Goal: Transaction & Acquisition: Purchase product/service

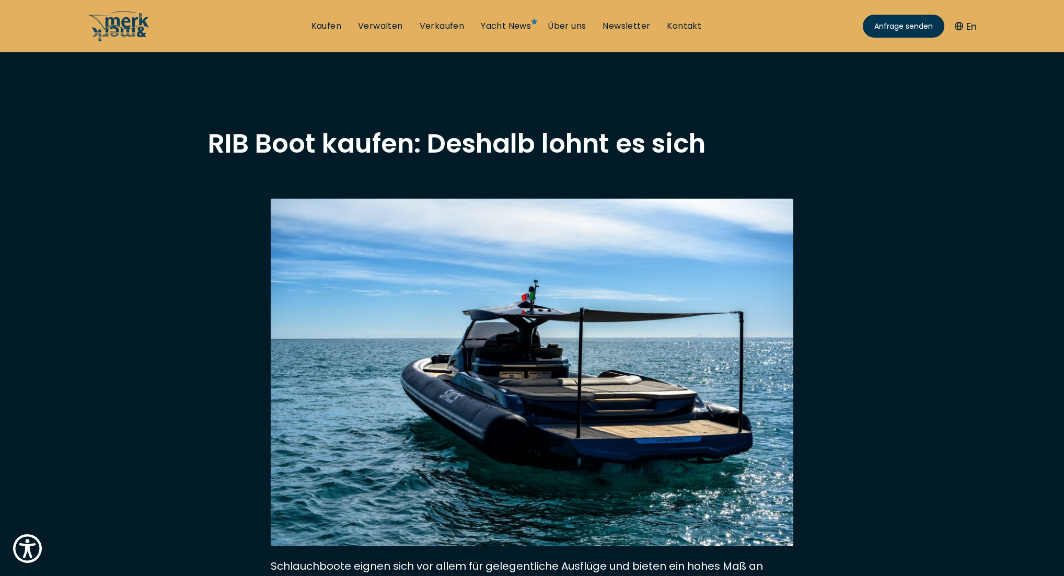
scroll to position [1, 1]
click at [326, 28] on link "Kaufen" at bounding box center [326, 25] width 30 height 11
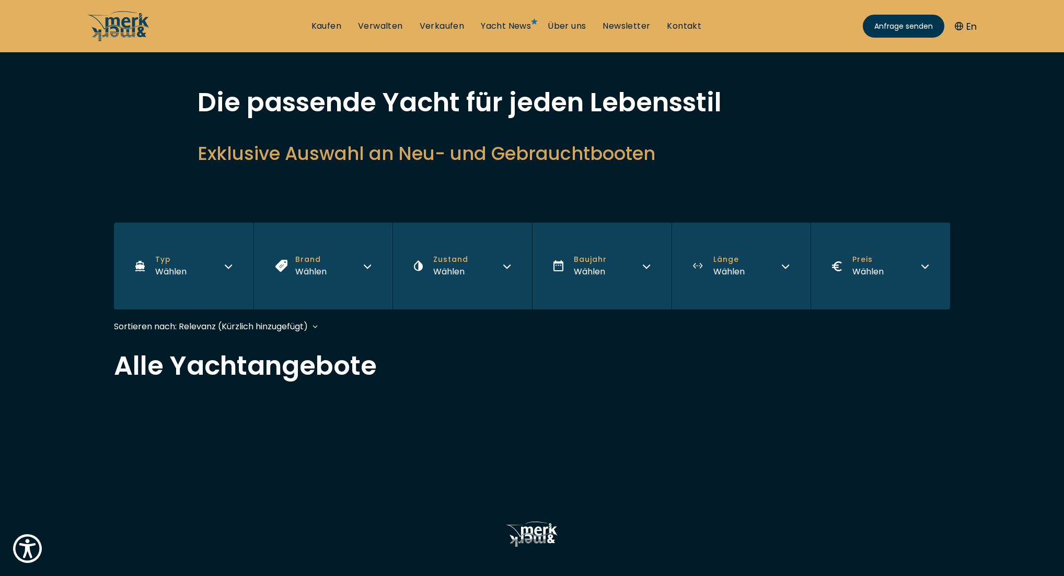
scroll to position [37, 0]
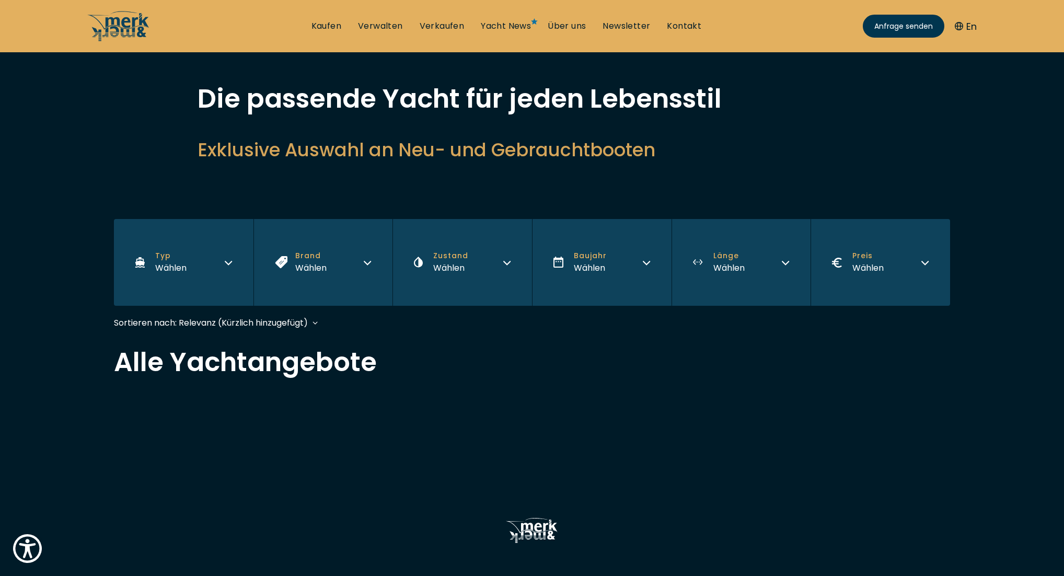
click at [228, 264] on icon "button" at bounding box center [228, 261] width 8 height 8
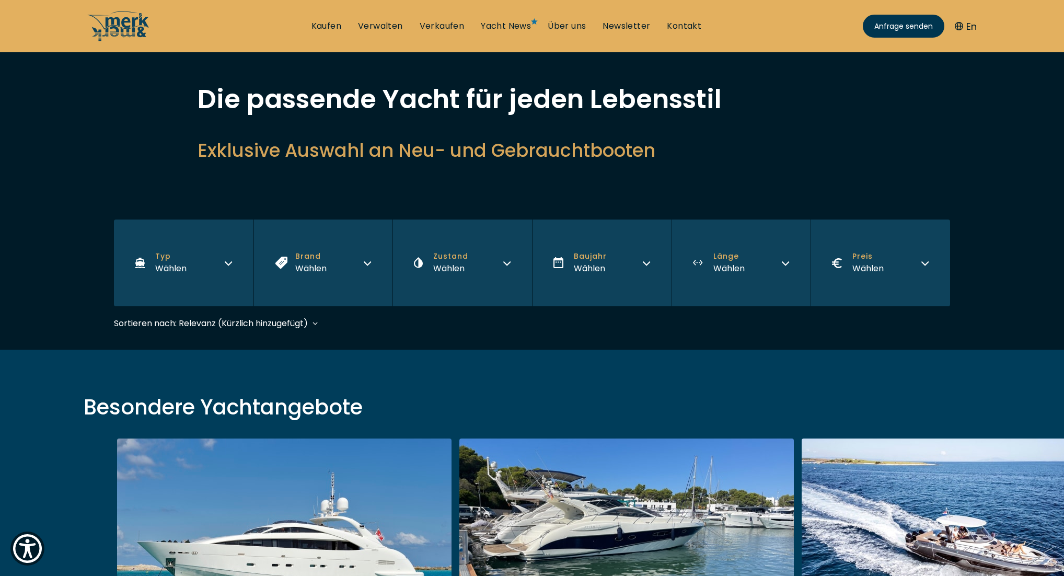
click at [225, 264] on icon "button" at bounding box center [228, 262] width 8 height 8
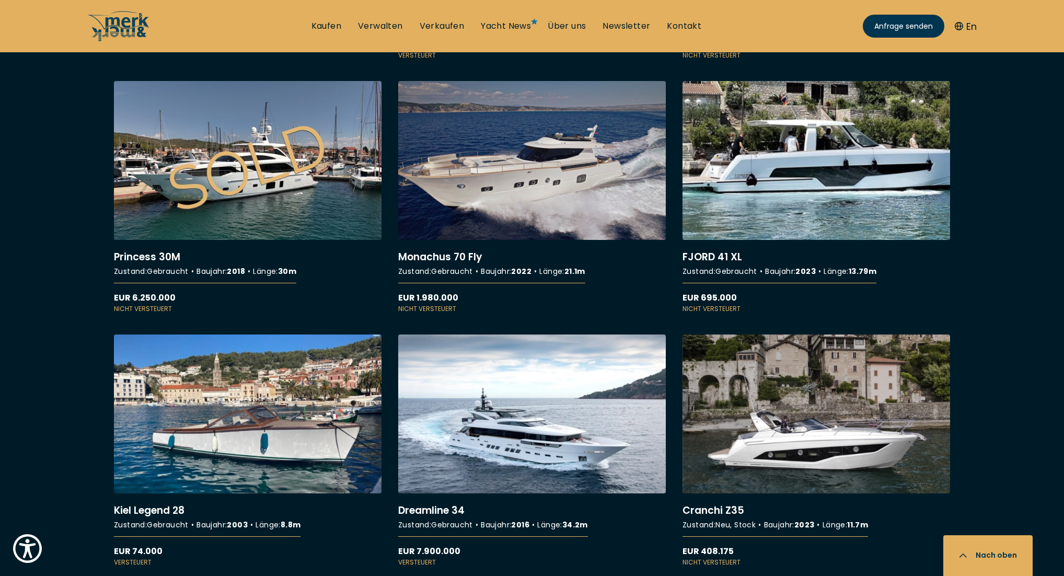
scroll to position [5392, 0]
click at [326, 26] on link "Kaufen" at bounding box center [326, 25] width 30 height 11
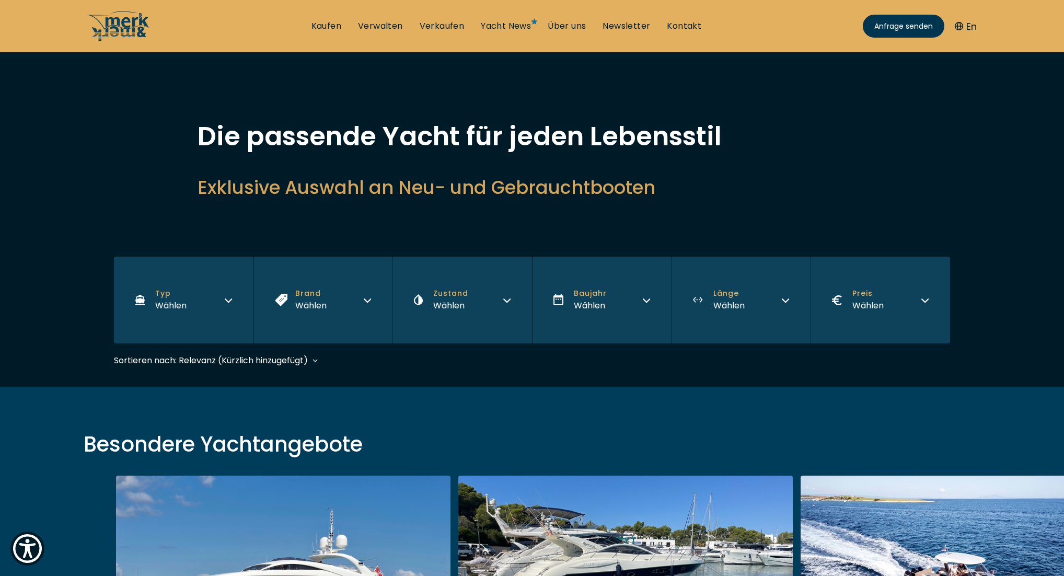
scroll to position [6, 0]
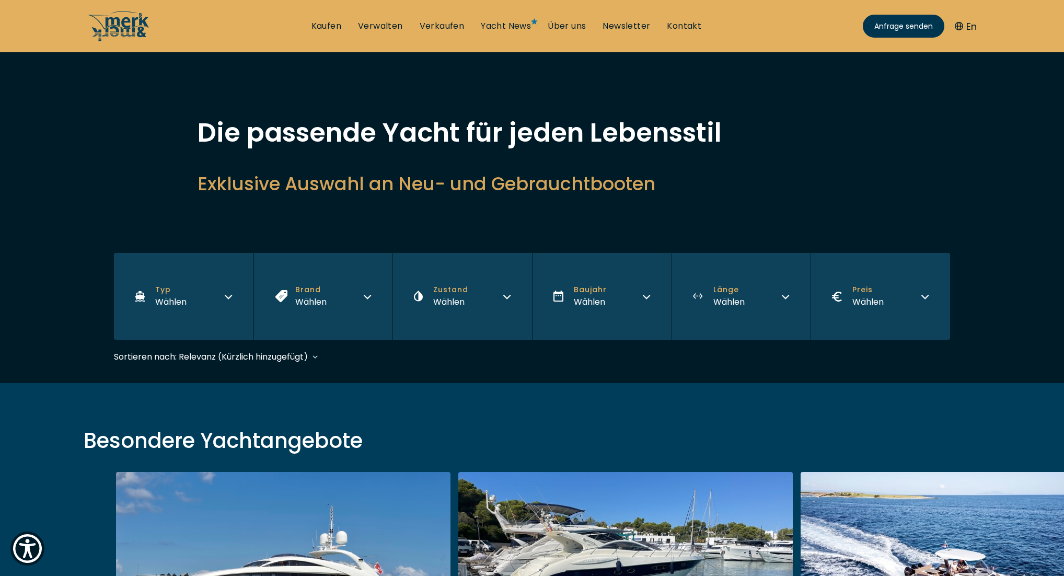
click at [228, 294] on icon "button" at bounding box center [228, 295] width 8 height 8
click at [225, 296] on icon "button" at bounding box center [228, 296] width 6 height 3
click at [228, 296] on icon "button" at bounding box center [228, 296] width 8 height 8
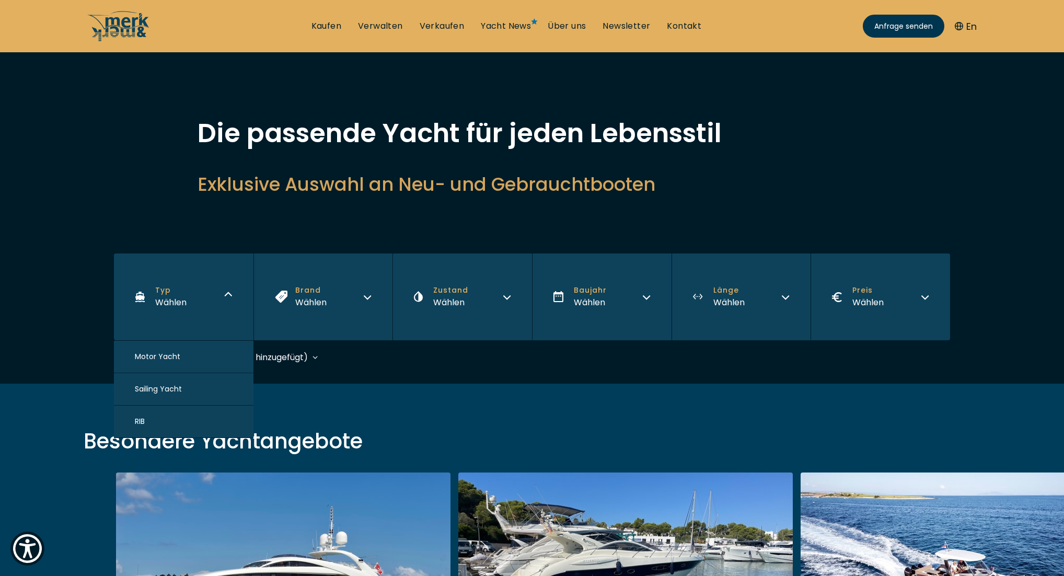
click at [143, 420] on span "RIB" at bounding box center [140, 421] width 10 height 11
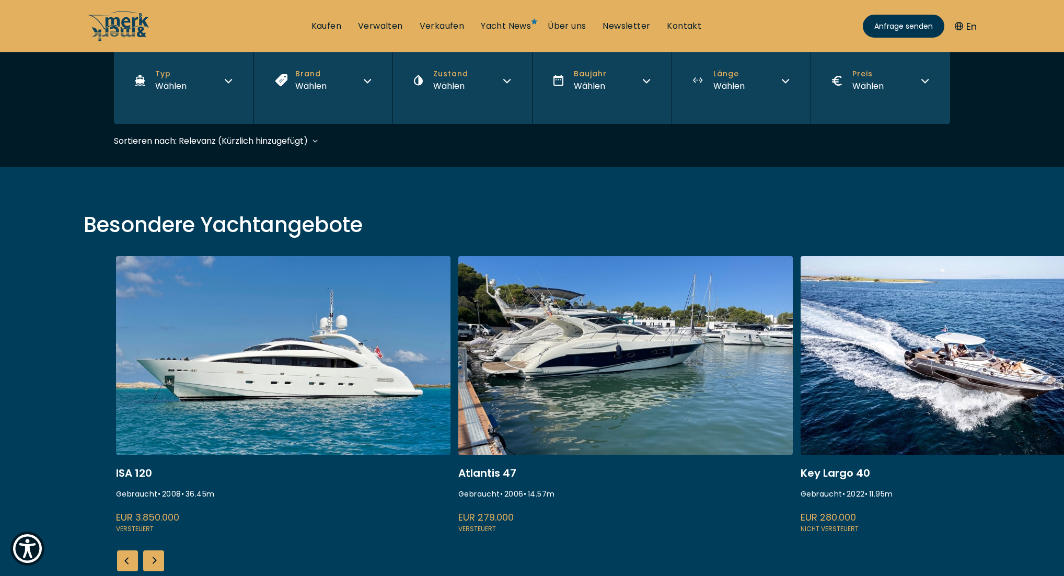
scroll to position [258, 0]
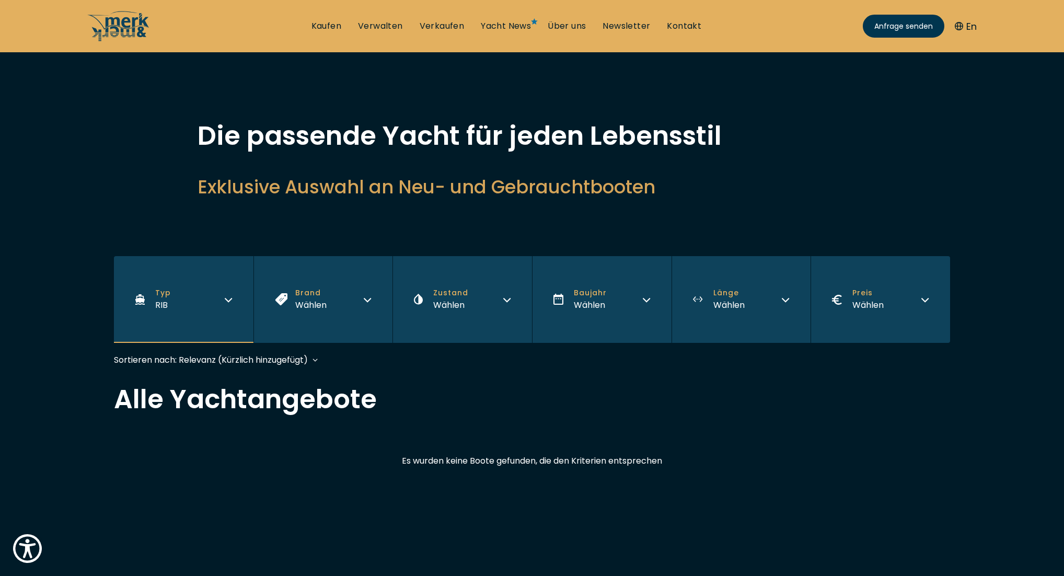
scroll to position [3, 0]
click at [507, 298] on icon "button" at bounding box center [507, 298] width 8 height 8
click at [505, 297] on icon "button" at bounding box center [507, 297] width 8 height 8
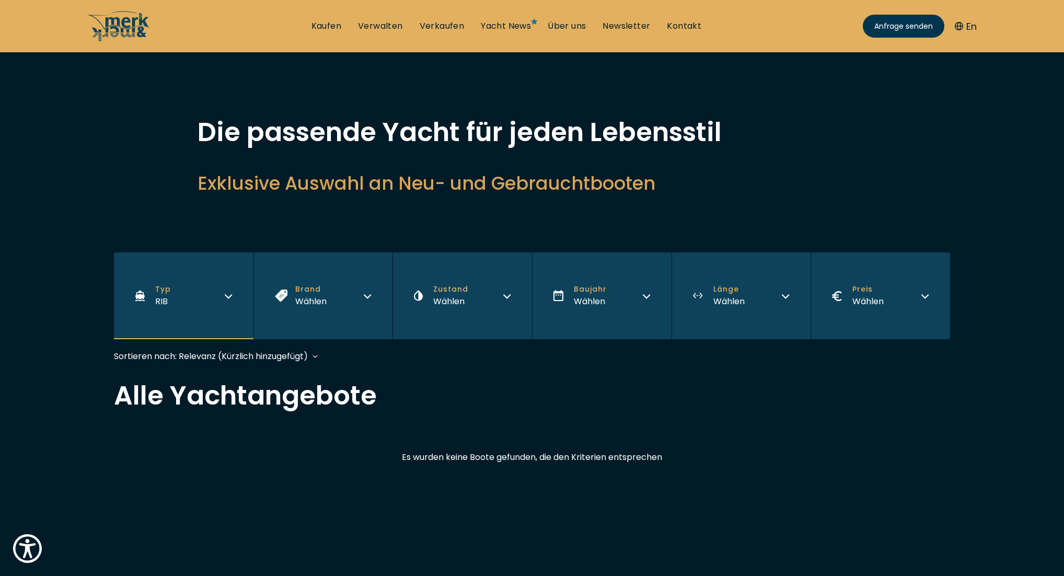
scroll to position [6, 0]
click at [506, 297] on icon "button" at bounding box center [507, 295] width 8 height 8
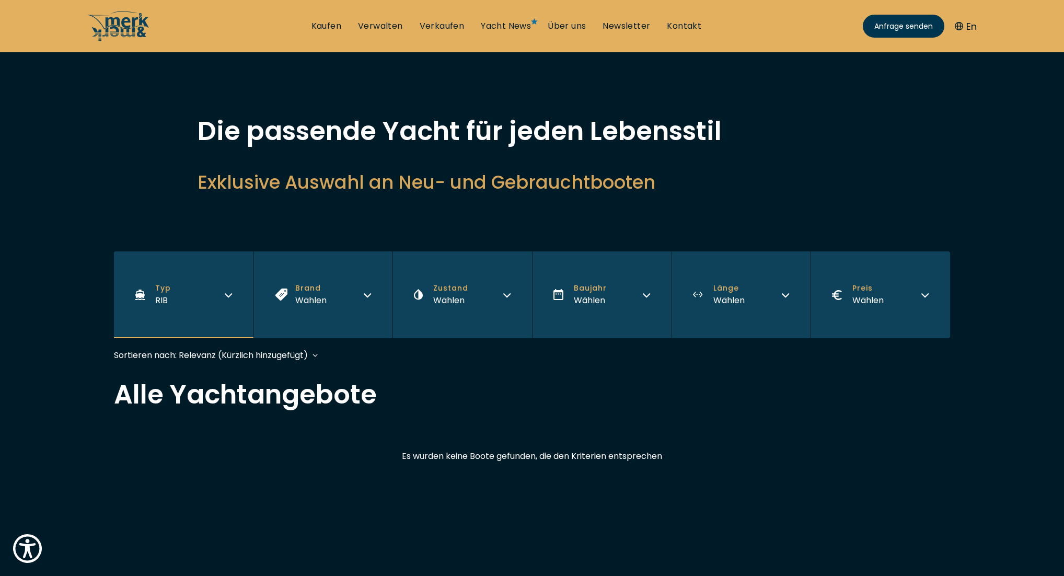
click at [507, 294] on icon "button" at bounding box center [507, 294] width 8 height 8
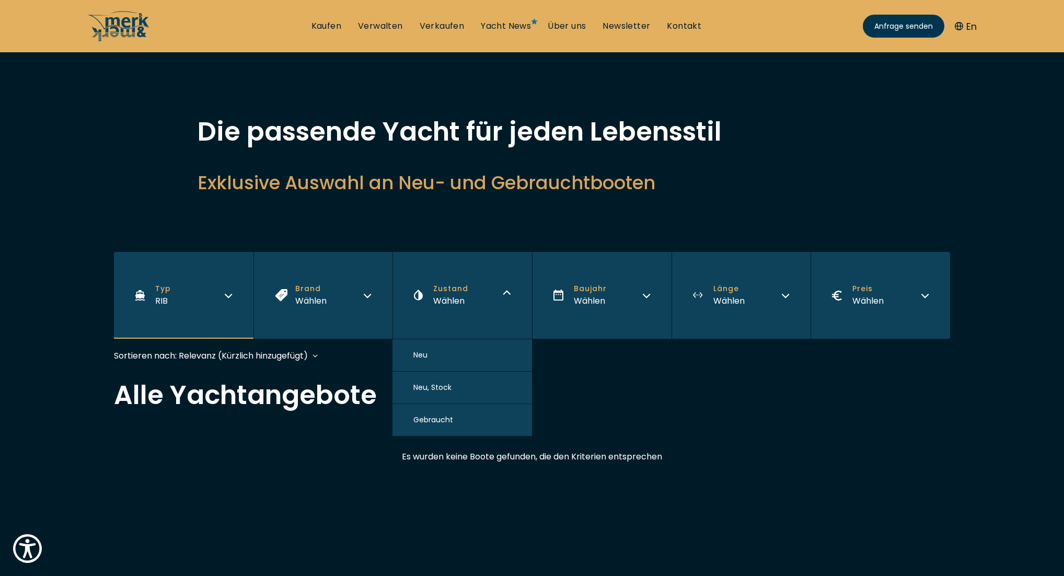
click at [430, 357] on button "Neu" at bounding box center [462, 355] width 140 height 32
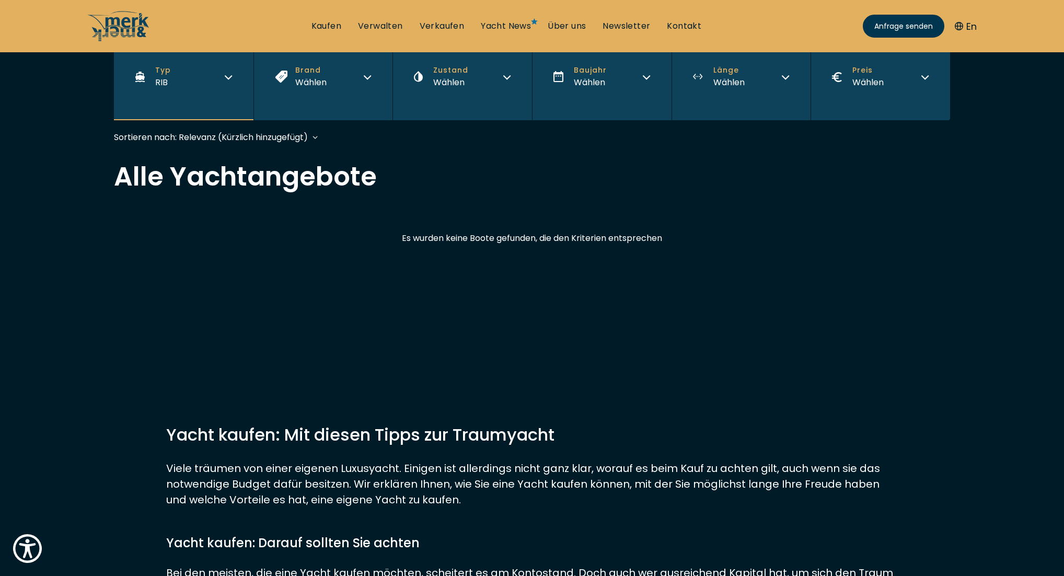
scroll to position [258, 0]
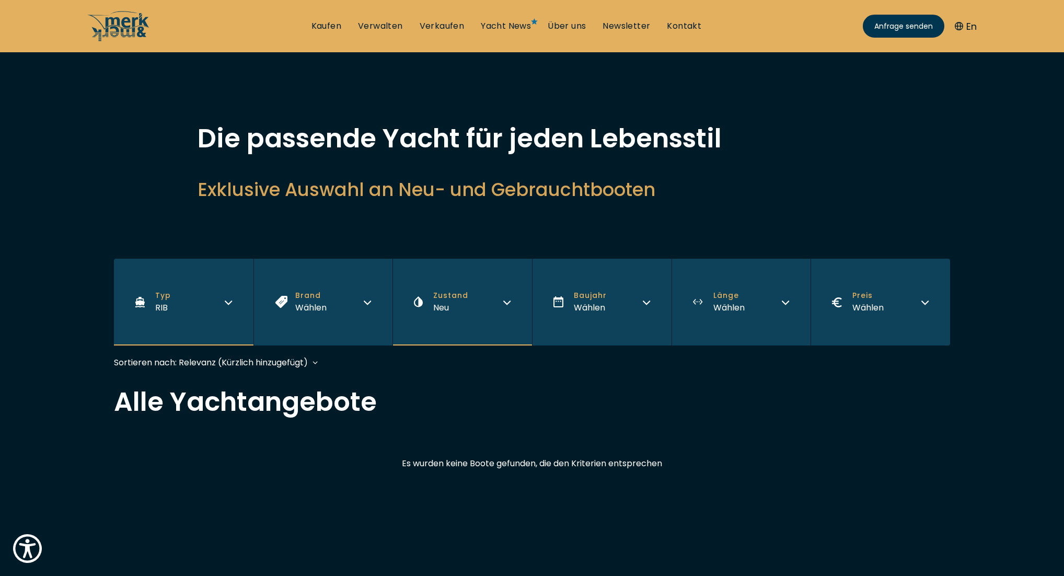
click at [783, 301] on icon "button" at bounding box center [785, 301] width 8 height 8
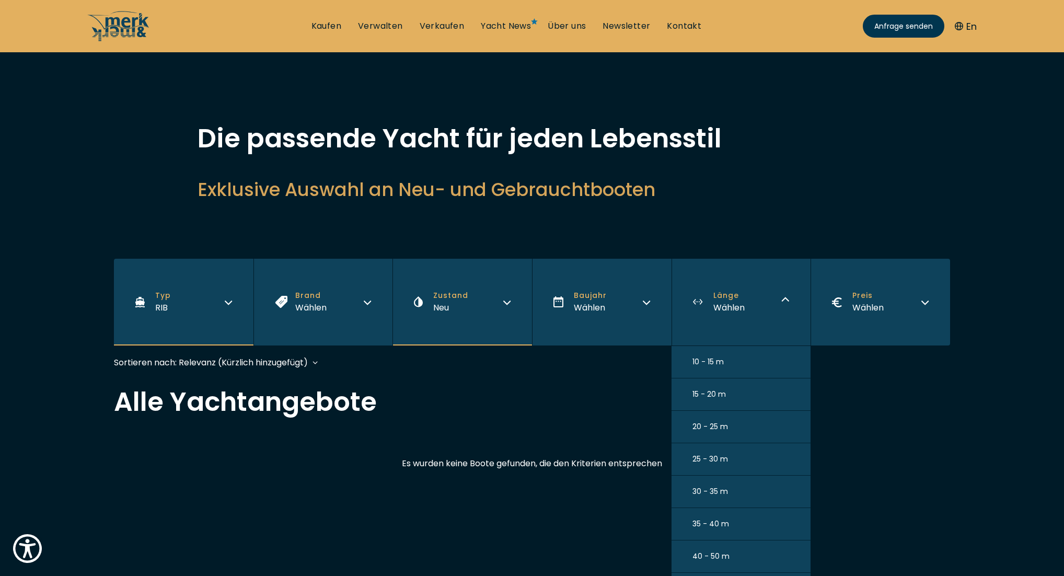
click at [717, 360] on span "10 - 15 m" at bounding box center [707, 361] width 31 height 11
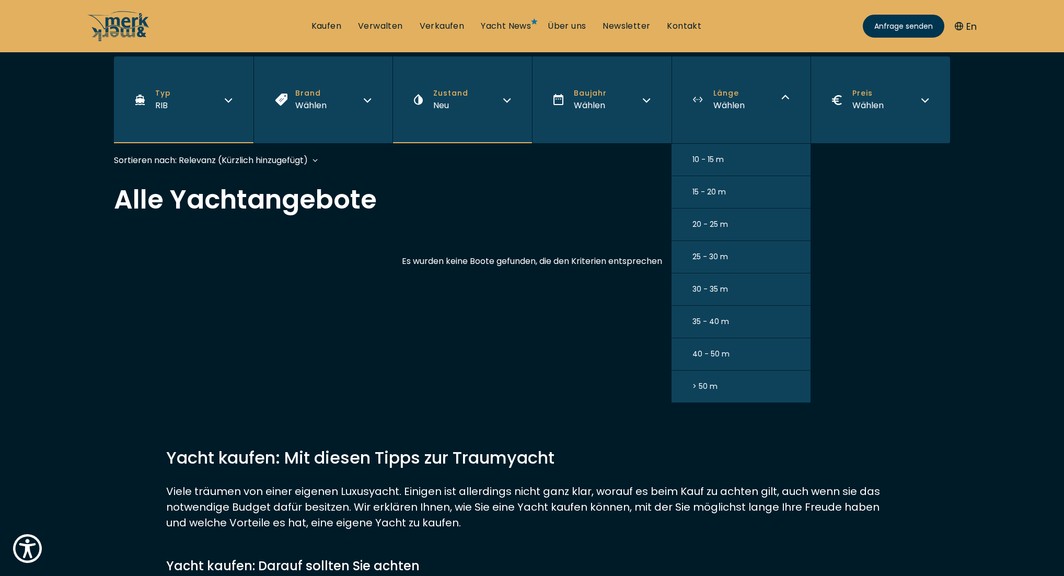
scroll to position [258, 0]
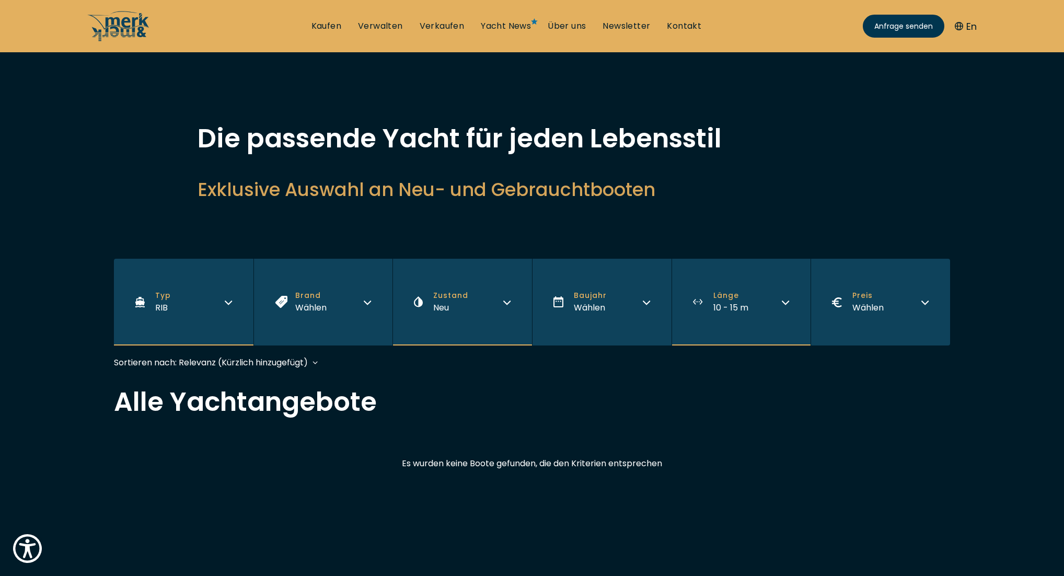
scroll to position [258, 0]
